Goal: Find specific page/section: Find specific page/section

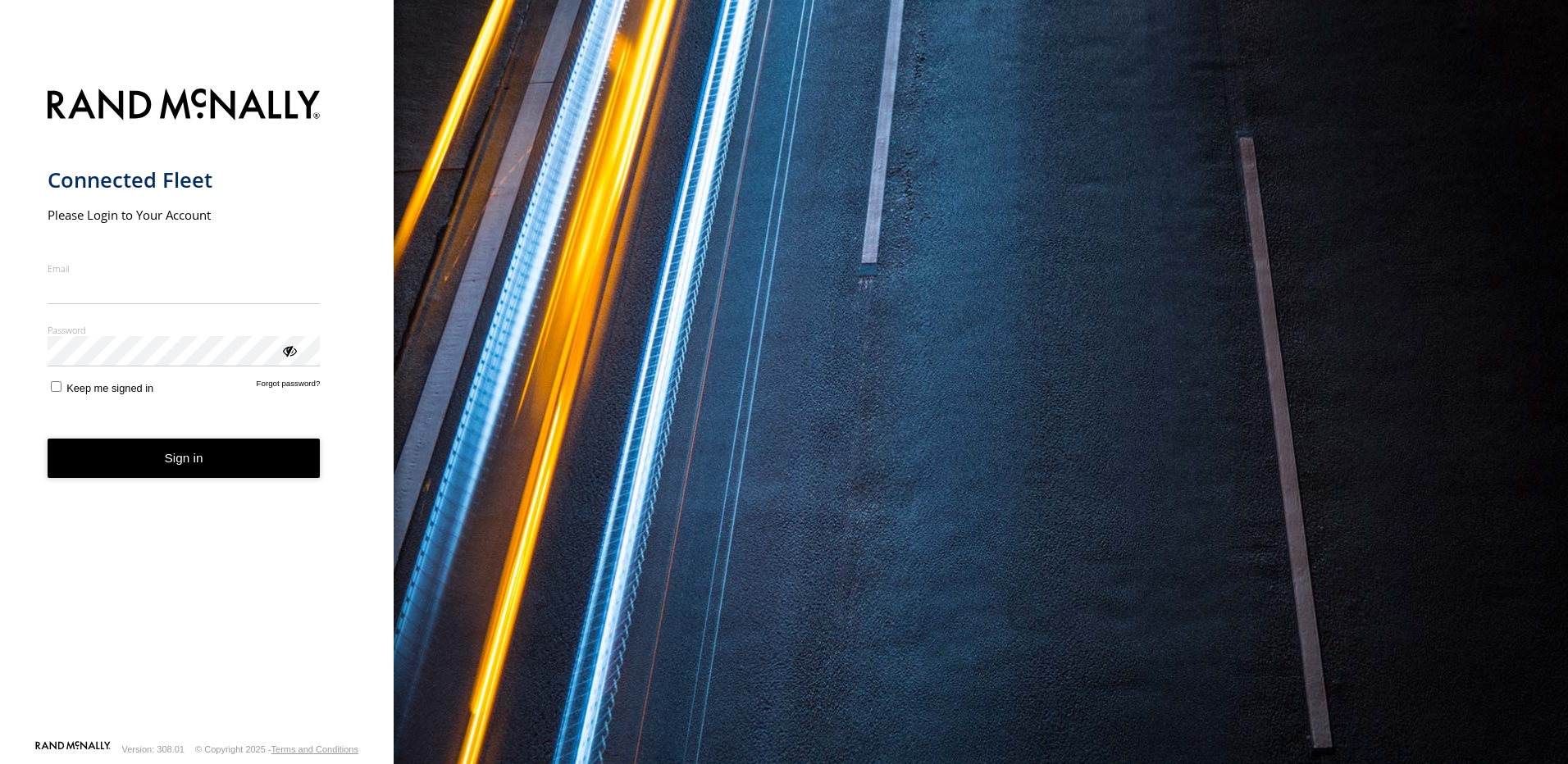
type input "**********"
click at [176, 478] on button "Sign in" at bounding box center [184, 458] width 273 height 40
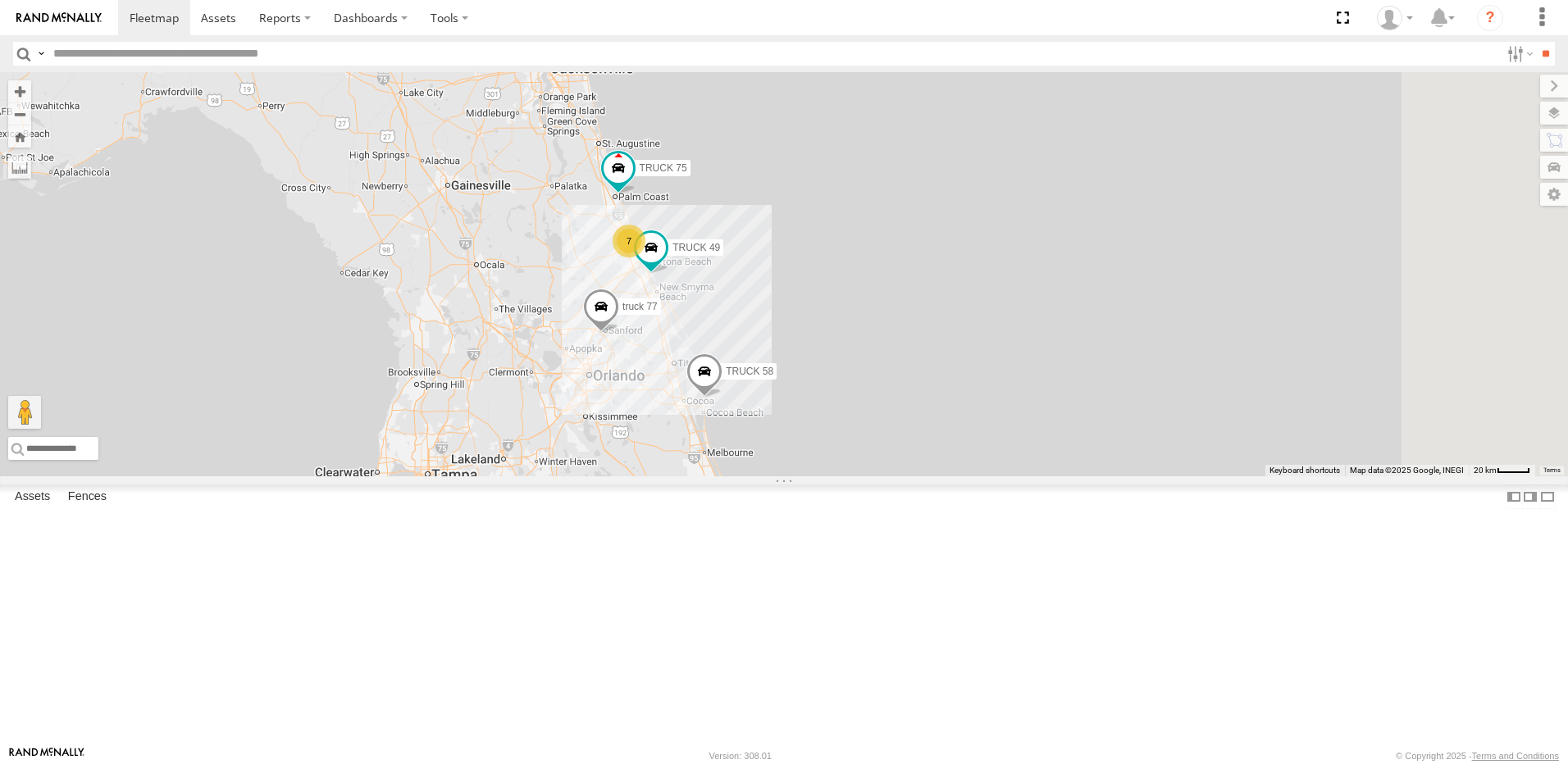
drag, startPoint x: 983, startPoint y: 590, endPoint x: 827, endPoint y: 539, distance: 164.1
click at [827, 476] on div "7 truck 77 TRUCK 49 TRUCK 75 Truck 55 TRUCK 58" at bounding box center [784, 274] width 1568 height 405
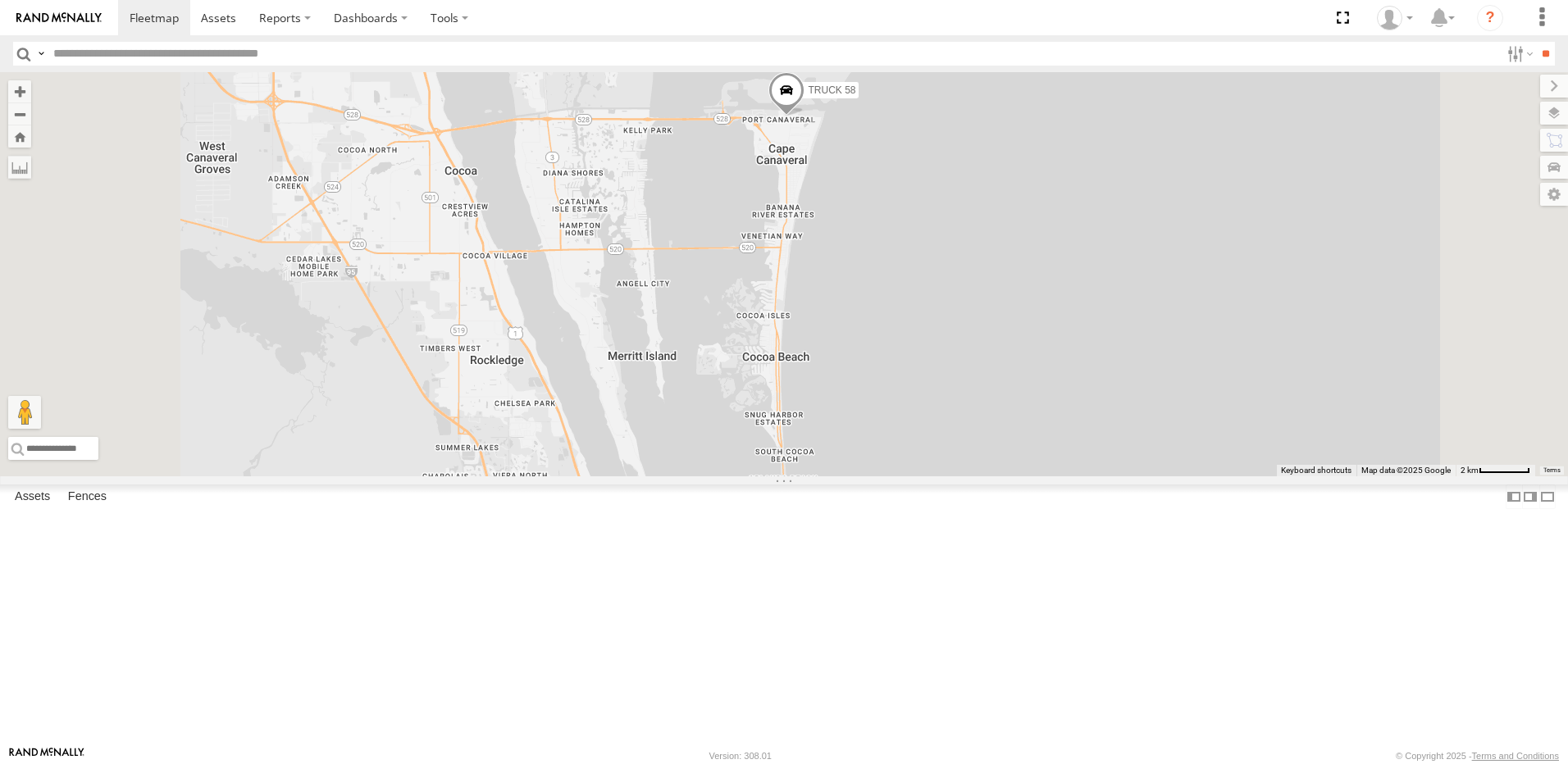
drag, startPoint x: 818, startPoint y: 406, endPoint x: 945, endPoint y: 640, distance: 266.2
click at [928, 476] on div "truck 77 TRUCK 49 TRUCK 75 Truck 55 TRUCK 58" at bounding box center [784, 274] width 1568 height 405
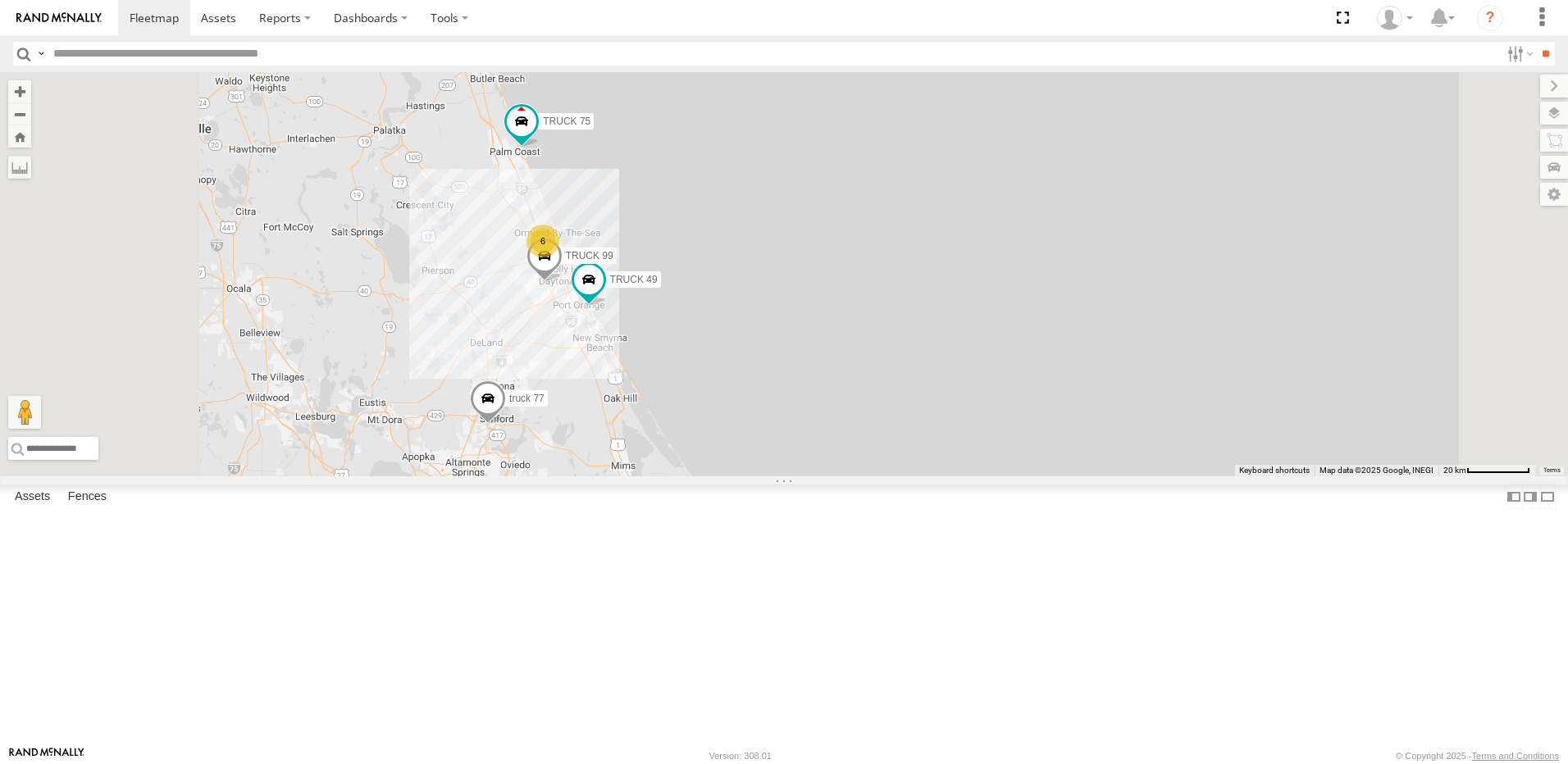
drag, startPoint x: 749, startPoint y: 382, endPoint x: 825, endPoint y: 582, distance: 214.0
click at [825, 476] on div "truck 77 TRUCK 49 TRUCK 75 Truck 55 TRUCK 58 TRUCK 99 6" at bounding box center [784, 274] width 1568 height 405
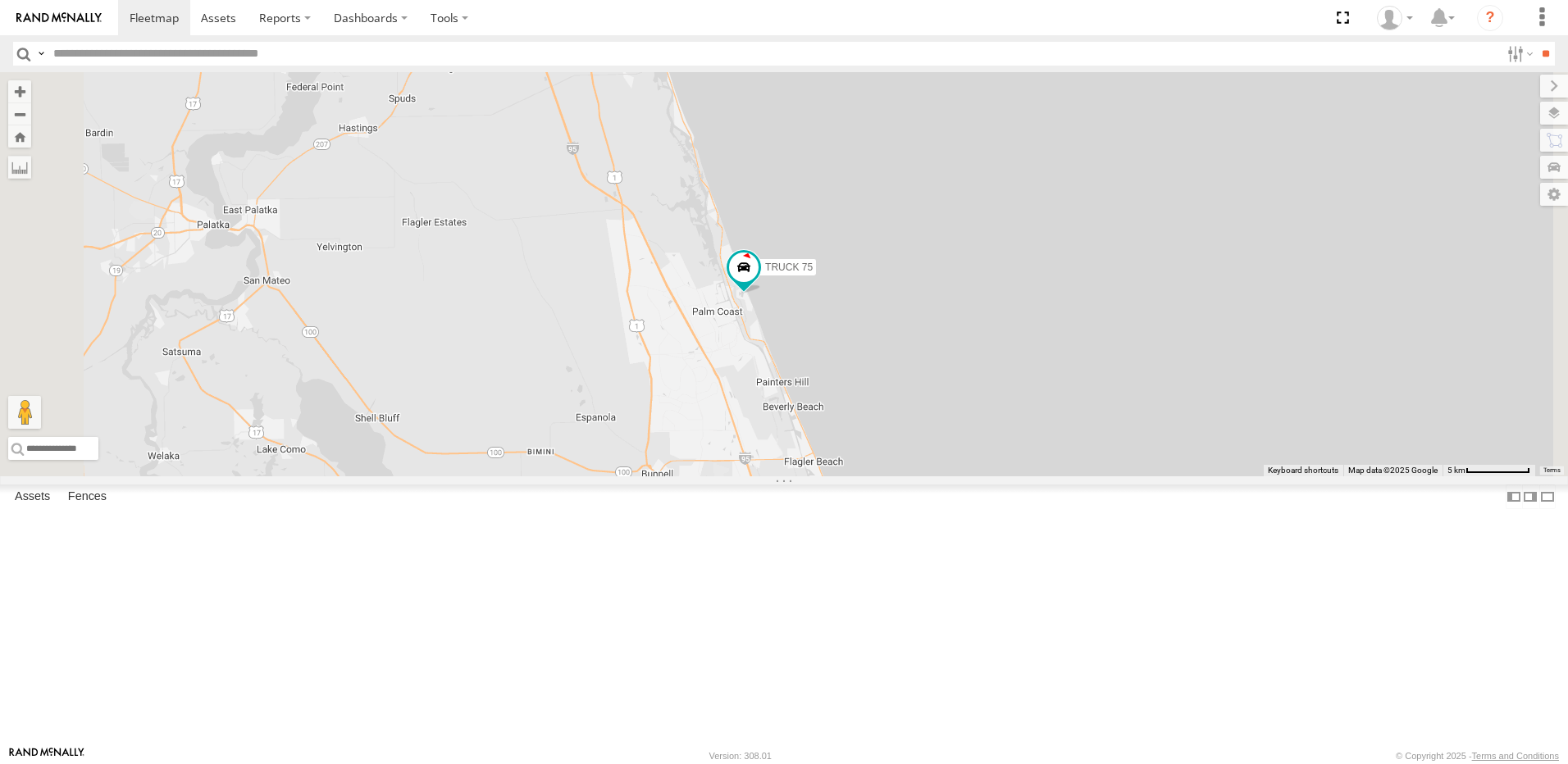
drag, startPoint x: 780, startPoint y: 315, endPoint x: 815, endPoint y: 625, distance: 312.0
click at [815, 476] on div "truck 77 TRUCK 49 TRUCK 75 Truck 55 TRUCK 58 TRUCK 99 6" at bounding box center [784, 274] width 1568 height 405
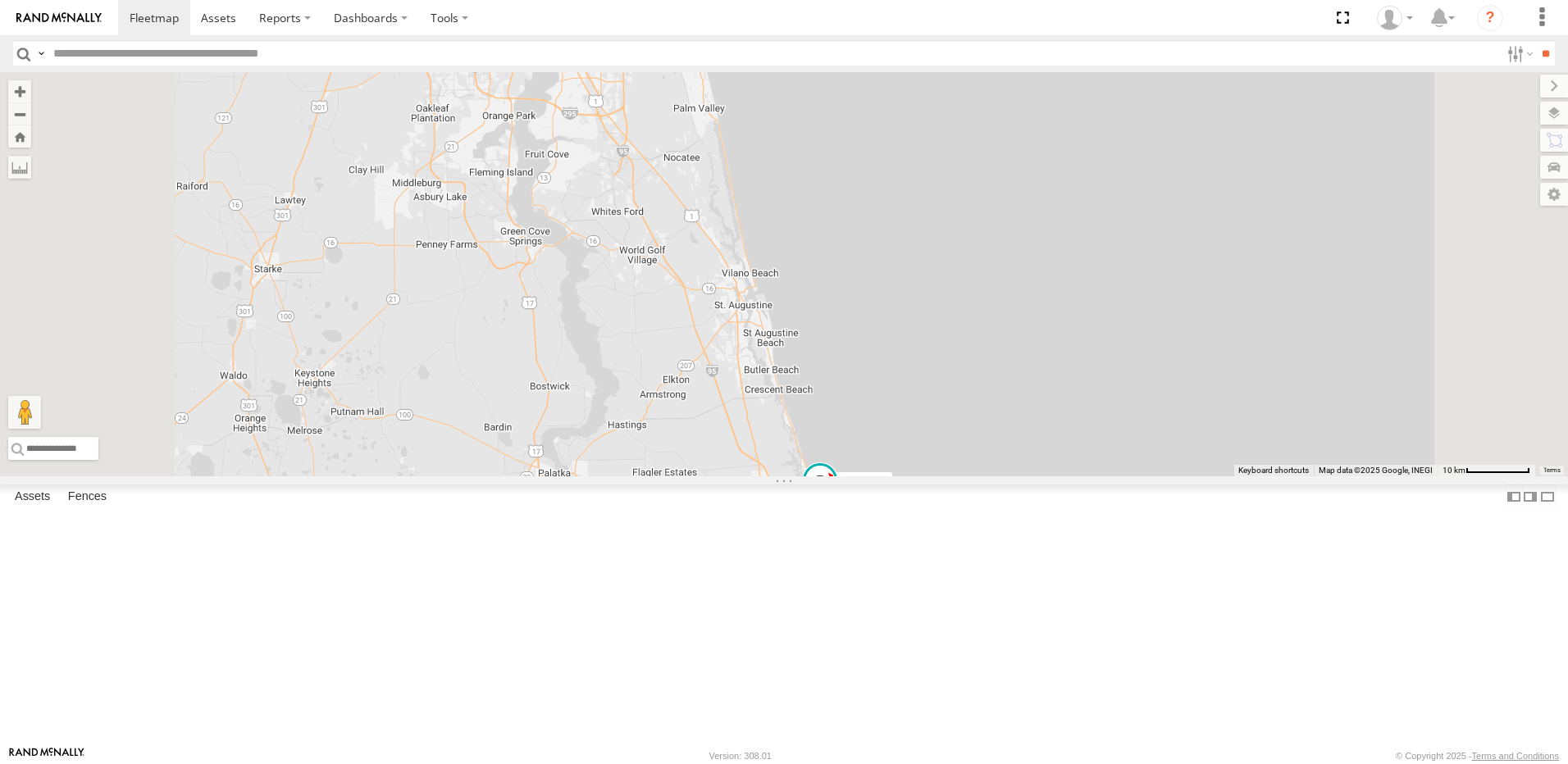
drag, startPoint x: 724, startPoint y: 429, endPoint x: 699, endPoint y: 326, distance: 106.0
click at [707, 338] on div "truck 77 TRUCK 49 TRUCK 75 Truck 55 TRUCK 58 TRUCK 99" at bounding box center [784, 274] width 1568 height 405
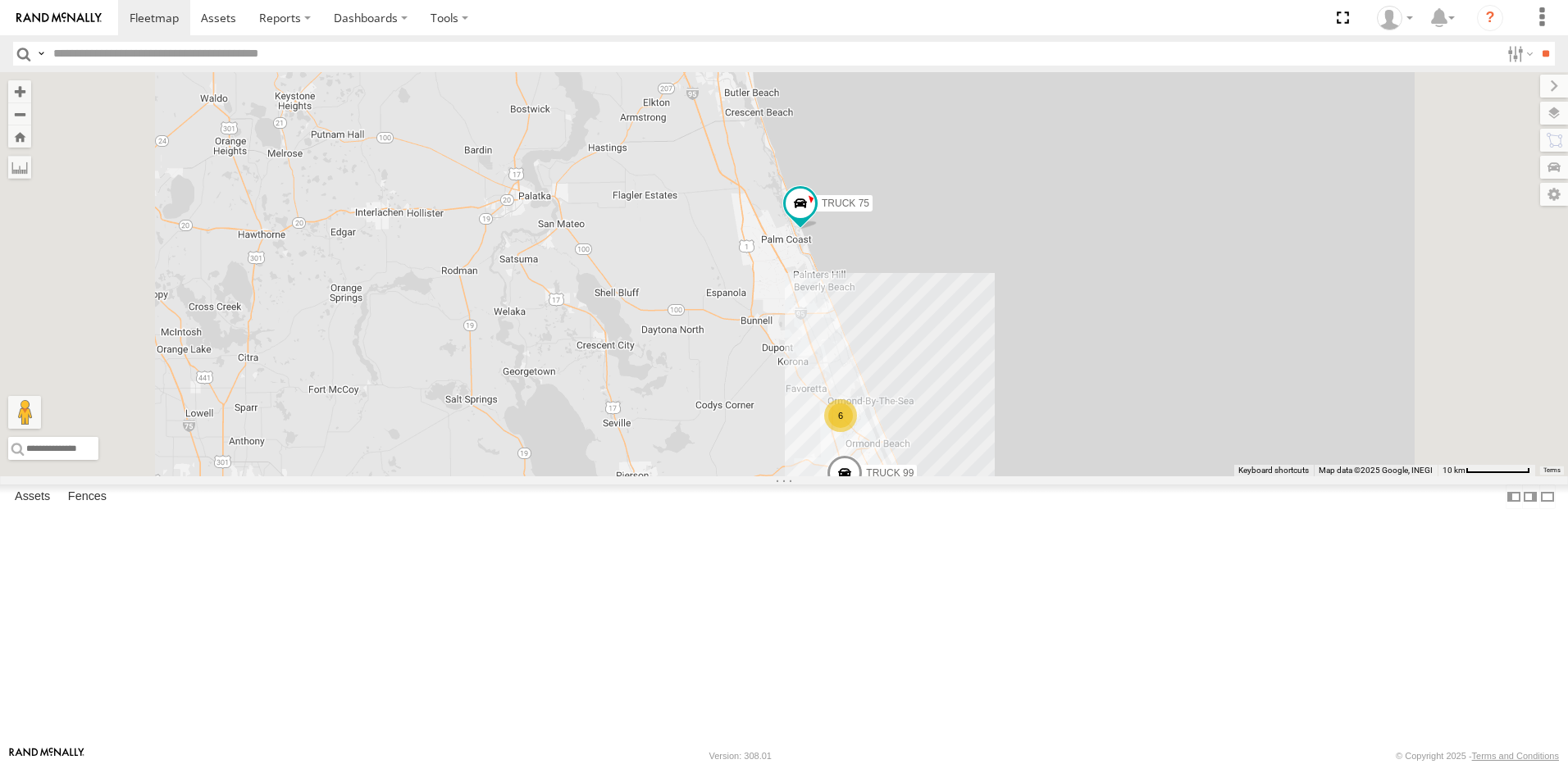
drag, startPoint x: 679, startPoint y: 373, endPoint x: 650, endPoint y: 306, distance: 73.0
click at [656, 320] on div "truck 77 TRUCK 49 TRUCK 75 Truck 55 TRUCK 58 TRUCK 99 6" at bounding box center [784, 274] width 1568 height 405
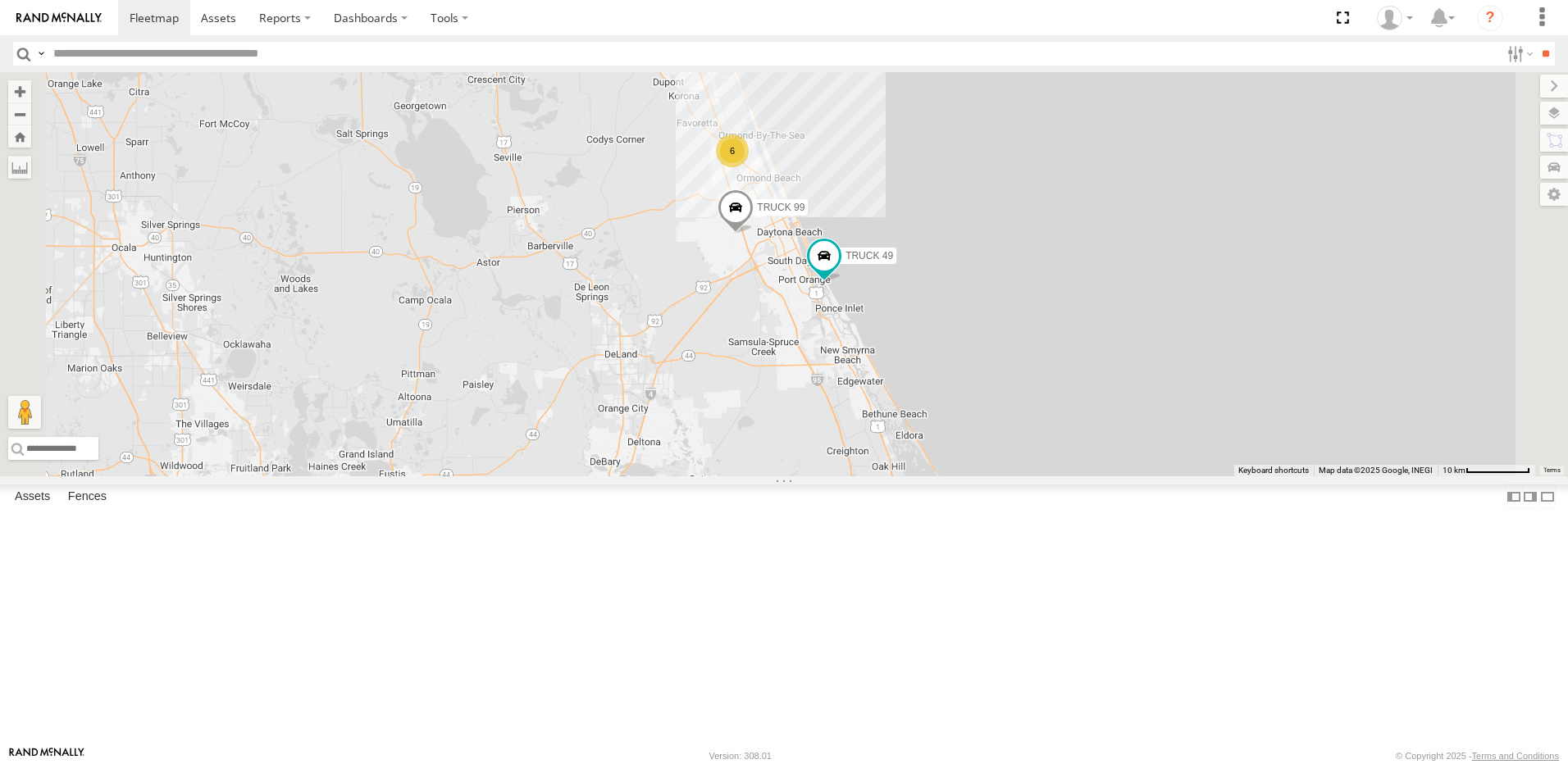
drag, startPoint x: 638, startPoint y: 440, endPoint x: 603, endPoint y: 291, distance: 153.1
click at [605, 297] on div "truck 77 TRUCK 49 TRUCK 75 Truck 55 TRUCK 58 TRUCK 99 6" at bounding box center [784, 274] width 1568 height 405
